Goal: Task Accomplishment & Management: Use online tool/utility

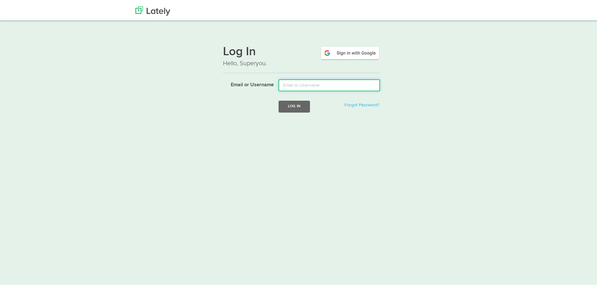
click at [347, 85] on input "Email or Username" at bounding box center [328, 84] width 101 height 12
type input "[EMAIL_ADDRESS][DOMAIN_NAME]"
click at [298, 104] on button "Log In" at bounding box center [293, 105] width 31 height 12
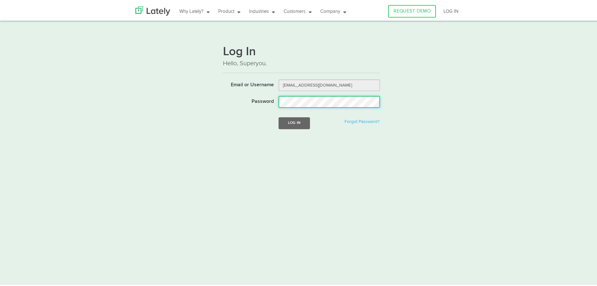
click at [278, 116] on button "Log In" at bounding box center [293, 122] width 31 height 12
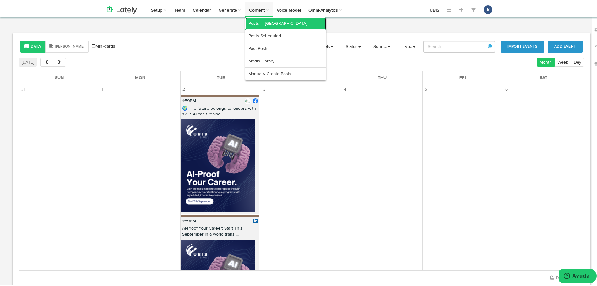
click at [267, 18] on link "Posts in Queue" at bounding box center [285, 22] width 81 height 13
